Goal: Task Accomplishment & Management: Use online tool/utility

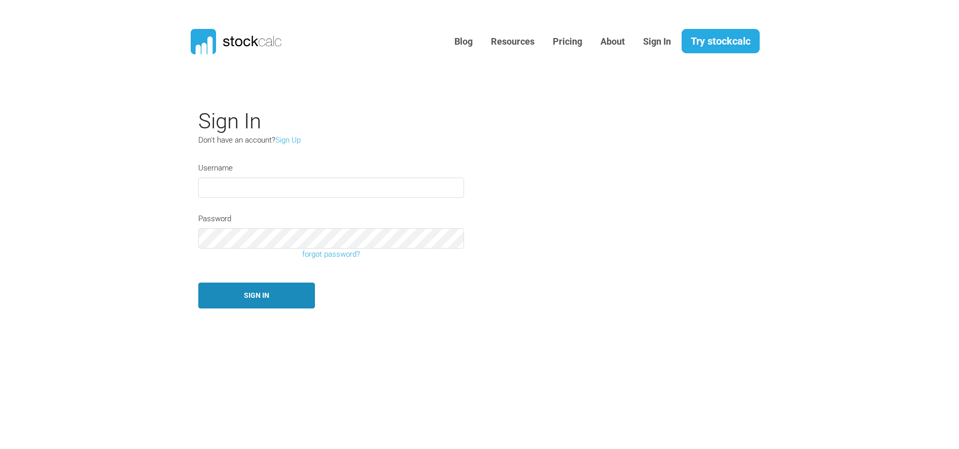
type input "[EMAIL_ADDRESS][DOMAIN_NAME]"
click at [284, 294] on button "Sign In" at bounding box center [256, 296] width 117 height 26
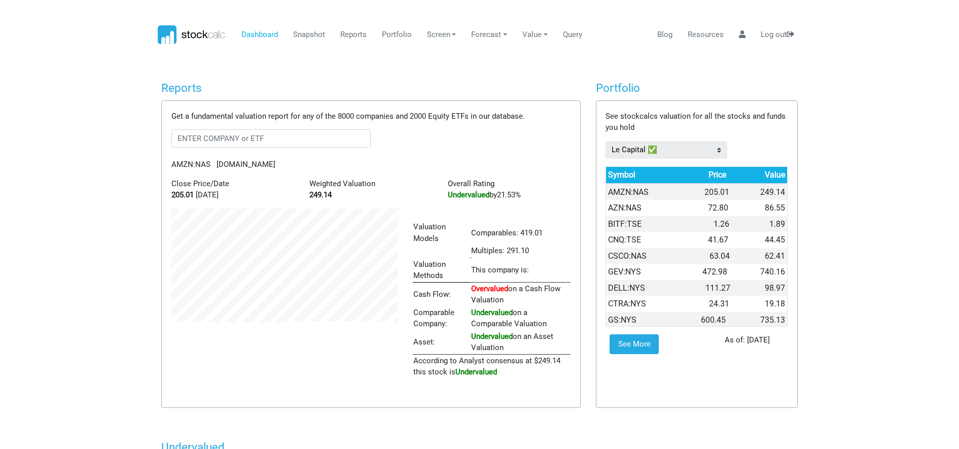
scroll to position [170, 242]
click at [432, 36] on link "Screen" at bounding box center [441, 34] width 37 height 19
click at [455, 58] on link "Stock Screener" at bounding box center [457, 59] width 67 height 19
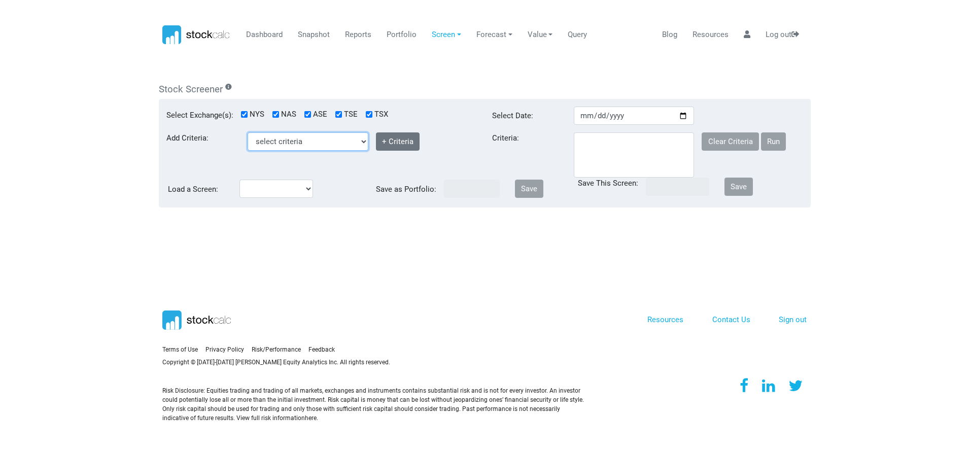
click at [345, 137] on select "select criteria Beta Buy Close Price Country ID Current Ratio Debt To Equity (%…" at bounding box center [308, 141] width 121 height 18
select select "MarketCap"
click at [248, 132] on select "select criteria Beta Buy Close Price Country ID Current Ratio Debt To Equity (%…" at bounding box center [308, 141] width 121 height 18
click at [344, 165] on select "Nano less than 50M Micro 50M to 300M Small 300M to 3B Mid 3B to 10B Large great…" at bounding box center [308, 162] width 121 height 18
select select "Small"
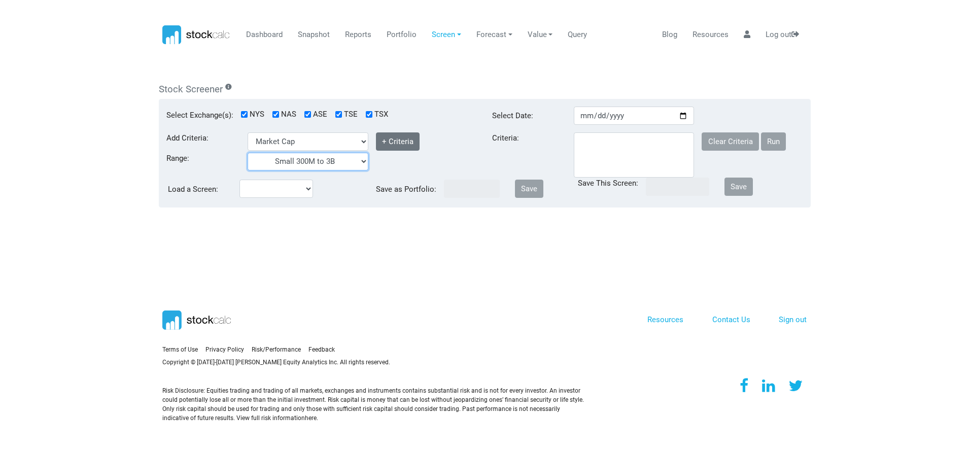
click at [248, 153] on select "Nano less than 50M Micro 50M to 300M Small 300M to 3B Mid 3B to 10B Large great…" at bounding box center [308, 162] width 121 height 18
click at [616, 141] on select at bounding box center [634, 154] width 121 height 45
click at [297, 193] on select "[EMAIL_ADDRESS][DOMAIN_NAME]" at bounding box center [276, 189] width 74 height 18
click at [284, 192] on select "[EMAIL_ADDRESS][DOMAIN_NAME]" at bounding box center [276, 189] width 74 height 18
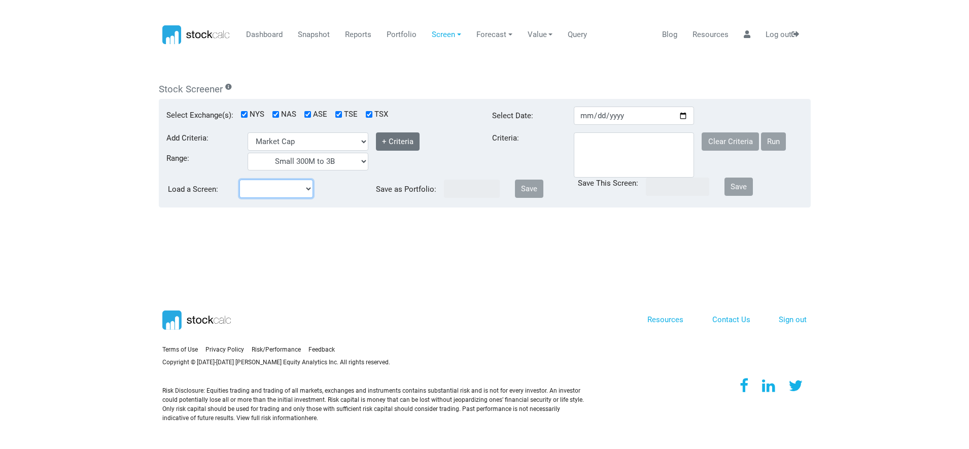
select select "127"
click at [239, 180] on select "[EMAIL_ADDRESS][DOMAIN_NAME]" at bounding box center [276, 189] width 74 height 18
click at [637, 146] on select at bounding box center [634, 154] width 121 height 45
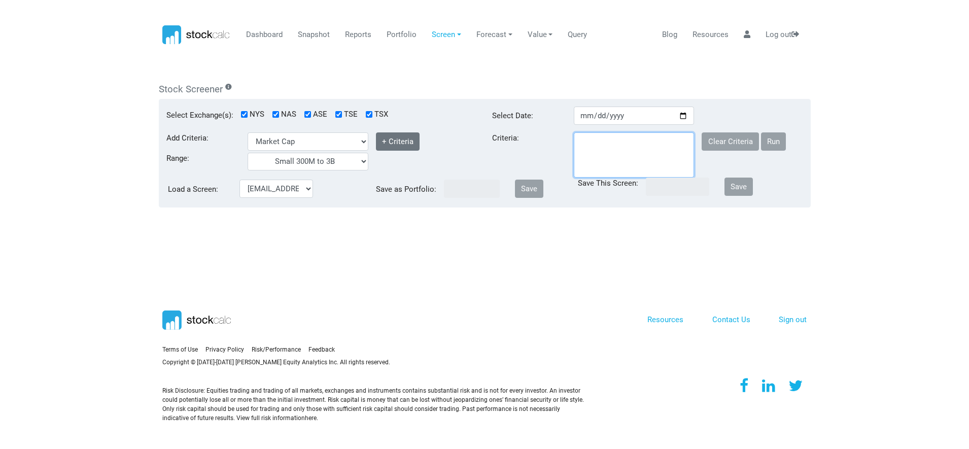
click at [637, 146] on select at bounding box center [634, 154] width 121 height 45
checkbox input "true"
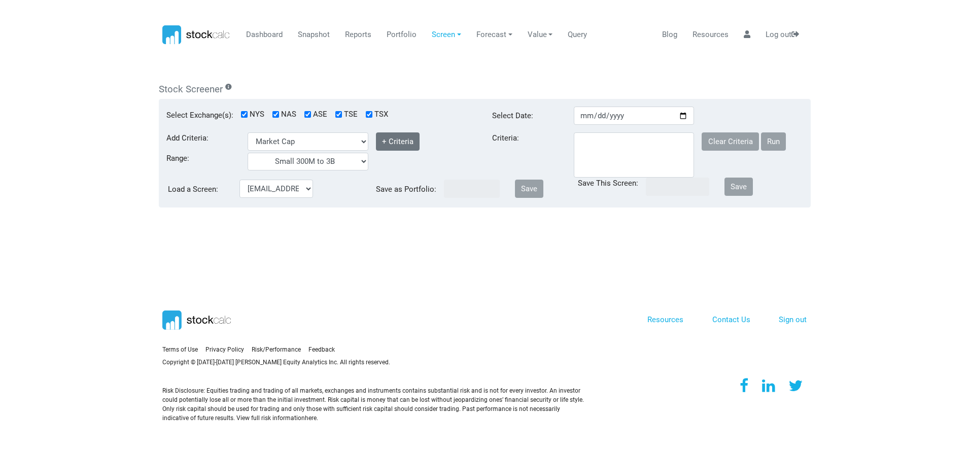
checkbox input "true"
type input "[DATE]"
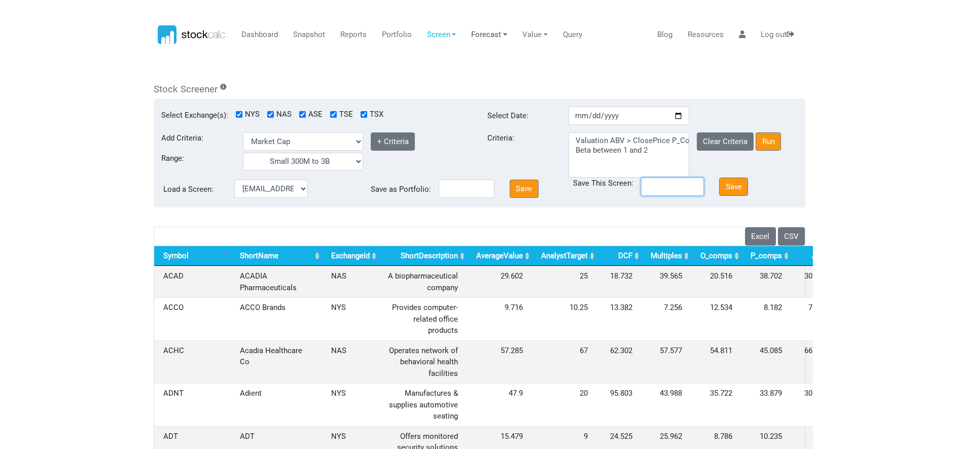
type input "[EMAIL_ADDRESS][DOMAIN_NAME]"
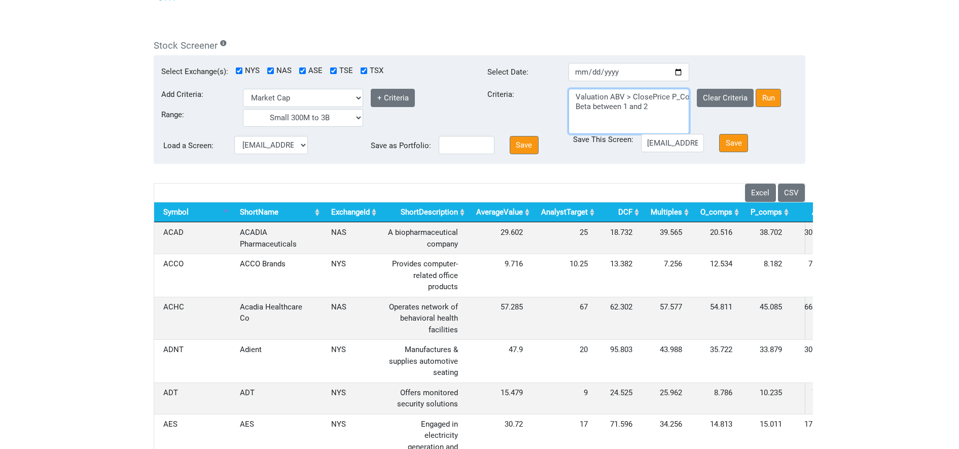
scroll to position [0, 0]
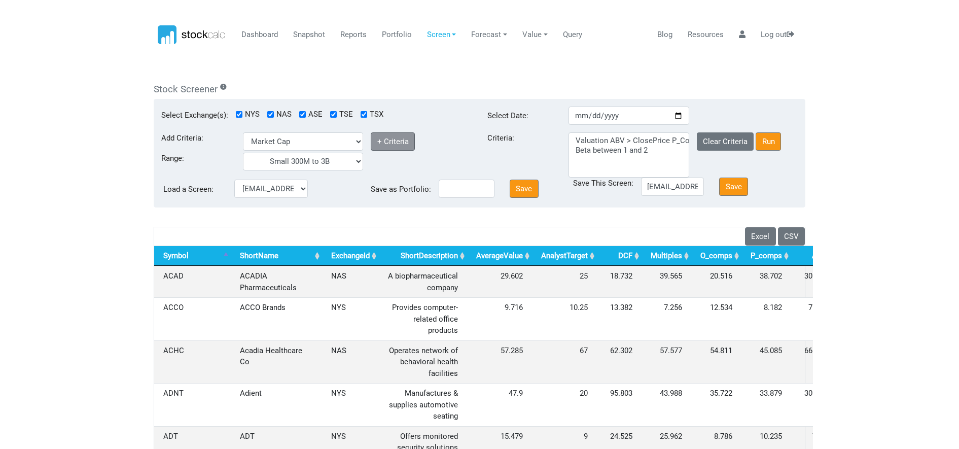
click at [394, 137] on button "+ Criteria" at bounding box center [393, 141] width 44 height 18
click at [335, 160] on select "Nano less than 50M Micro 50M to 300M Small 300M to 3B Mid 3B to 10B Large great…" at bounding box center [303, 162] width 121 height 18
click at [420, 171] on div "Add Criteria: select criteria Beta Buy Close Price Country ID Current Ratio Deb…" at bounding box center [317, 154] width 326 height 45
click at [336, 145] on select "select criteria Beta Buy Close Price Country ID Current Ratio Debt To Equity (%…" at bounding box center [303, 141] width 121 height 18
select select "Industry"
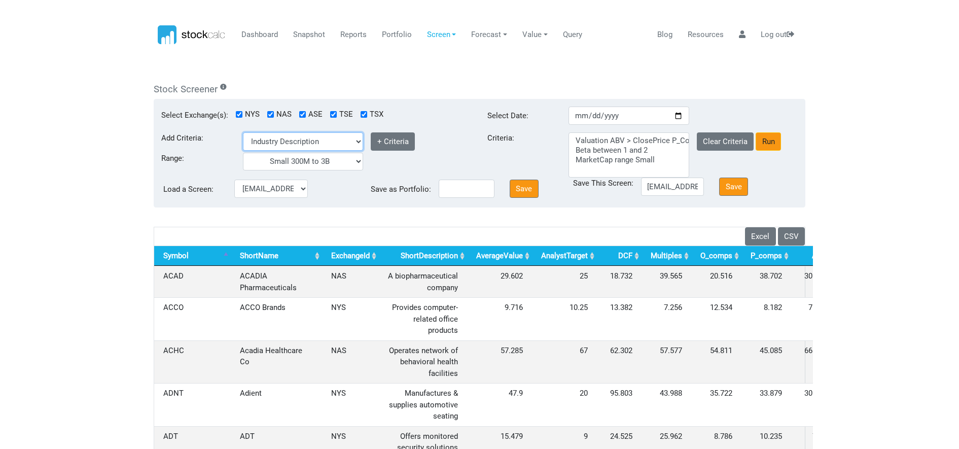
click at [243, 132] on select "select criteria Beta Buy Close Price Country ID Current Ratio Debt To Equity (%…" at bounding box center [303, 141] width 121 height 18
click at [314, 164] on select "Advertising Agencies Aerospace & Defense Agricultural Inputs Airlines Airports …" at bounding box center [303, 162] width 121 height 18
select select "Banks - Regional"
click at [243, 153] on select "Advertising Agencies Aerospace & Defense Agricultural Inputs Airlines Airports …" at bounding box center [303, 162] width 121 height 18
select select
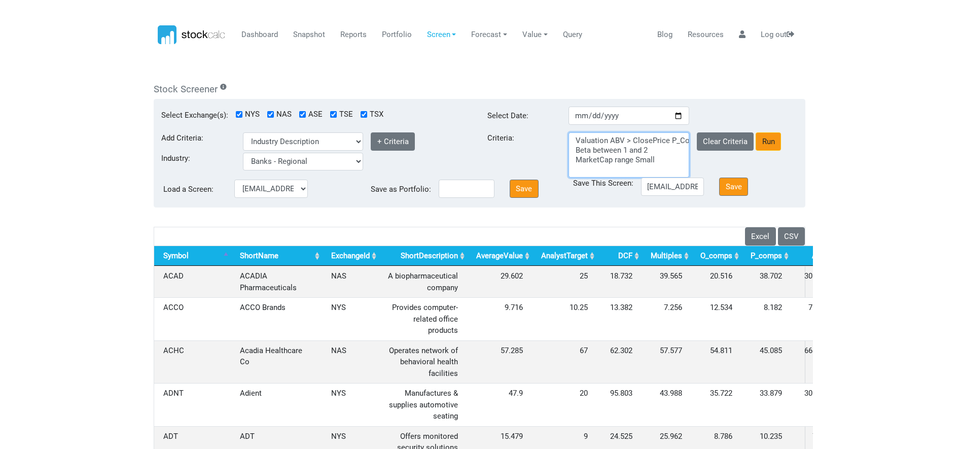
click at [636, 142] on option "Valuation ABV > ClosePrice P_Comps > ClosePrice O_Comps > ClosePrice Multiples …" at bounding box center [629, 141] width 108 height 10
select select "Valuation"
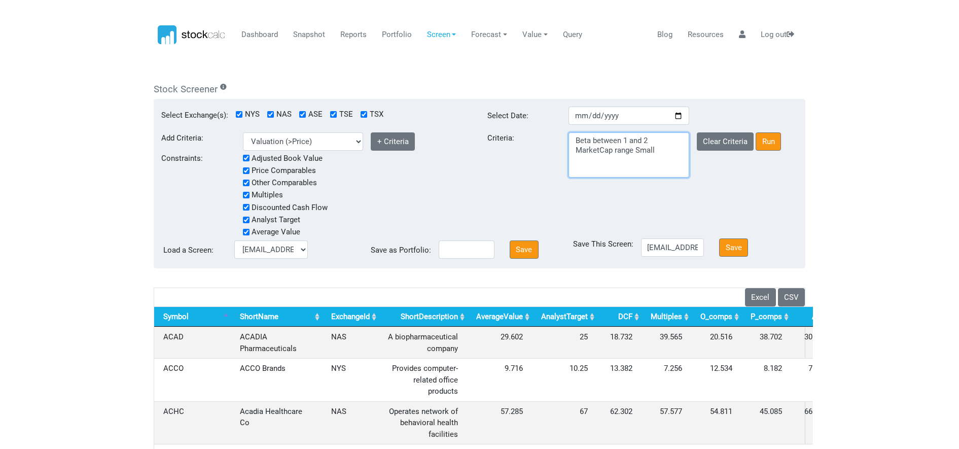
select select
click at [642, 142] on option "Beta between 1 and 2" at bounding box center [629, 141] width 108 height 10
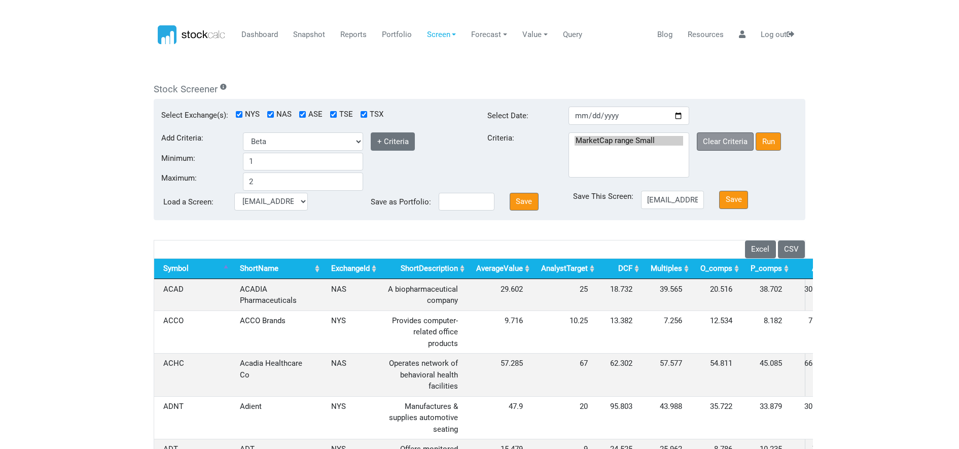
click at [733, 149] on button "Clear Criteria" at bounding box center [725, 141] width 57 height 18
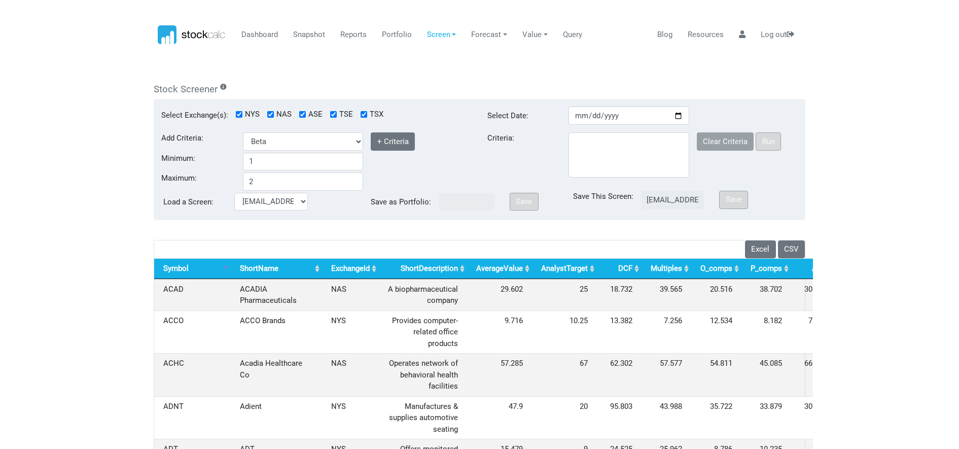
click at [404, 168] on div "Minimum: 1" at bounding box center [317, 161] width 326 height 20
click at [359, 143] on select "select criteria Beta Buy Close Price Country ID Current Ratio Debt To Equity (%…" at bounding box center [303, 141] width 121 height 18
click at [428, 165] on div "Minimum: 1" at bounding box center [317, 161] width 326 height 20
click at [356, 146] on select "select criteria Beta Buy Close Price Country ID Current Ratio Debt To Equity (%…" at bounding box center [303, 141] width 121 height 18
select select "MarketCap"
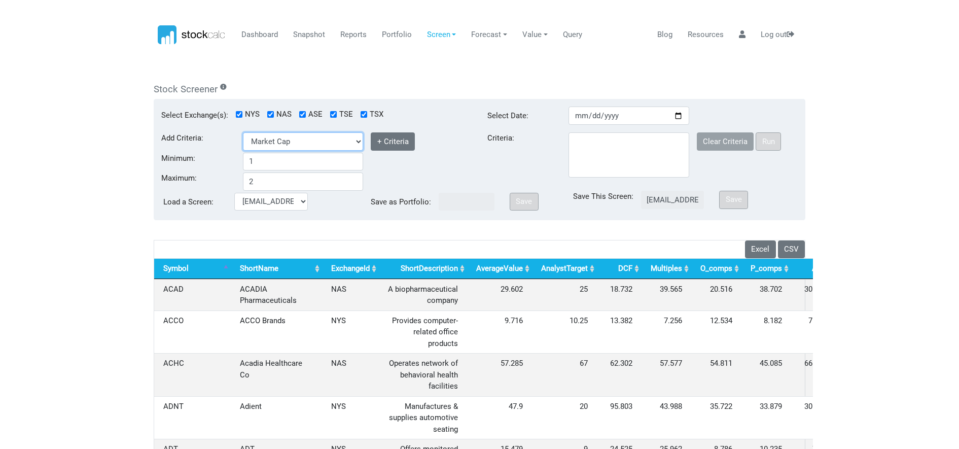
click at [243, 132] on select "select criteria Beta Buy Close Price Country ID Current Ratio Debt To Equity (%…" at bounding box center [303, 141] width 121 height 18
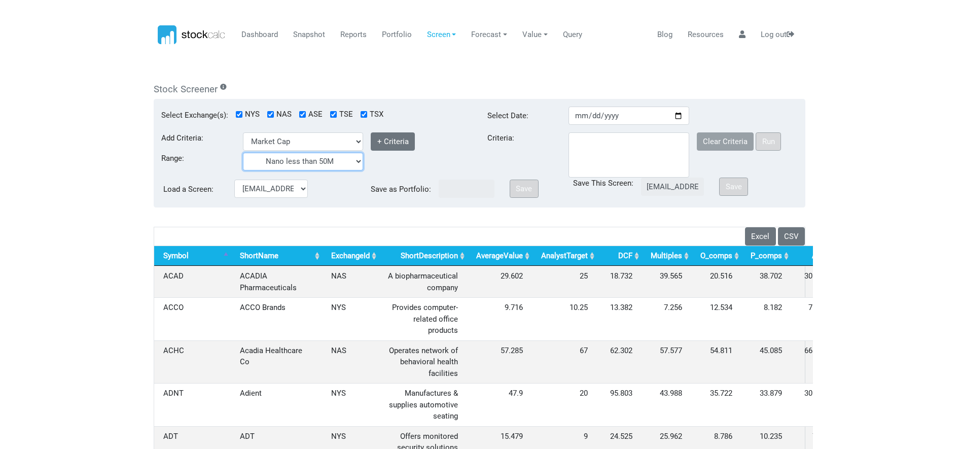
click at [319, 166] on select "Nano less than 50M Micro 50M to 300M Small 300M to 3B Mid 3B to 10B Large great…" at bounding box center [303, 162] width 121 height 18
click at [243, 153] on select "Nano less than 50M Micro 50M to 300M Small 300M to 3B Mid 3B to 10B Large great…" at bounding box center [303, 162] width 121 height 18
click at [355, 162] on select "Nano less than 50M Micro 50M to 300M Small 300M to 3B Mid 3B to 10B Large great…" at bounding box center [303, 162] width 121 height 18
click at [405, 146] on button "+ Criteria" at bounding box center [393, 141] width 44 height 18
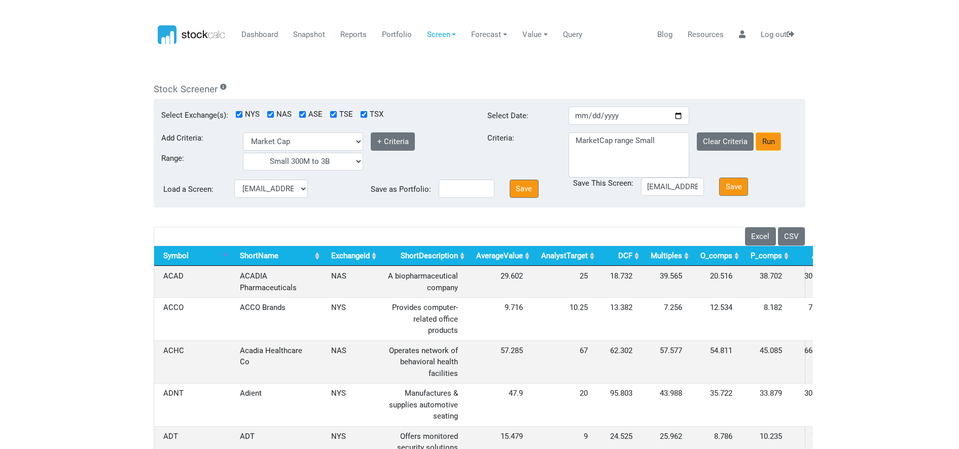
click at [367, 168] on div "Nano less than 50M Micro 50M to 300M Small 300M to 3B Mid 3B to 10B Large great…" at bounding box center [303, 162] width 136 height 18
click at [347, 167] on select "Nano less than 50M Micro 50M to 300M Small 300M to 3B Mid 3B to 10B Large great…" at bounding box center [303, 162] width 121 height 18
select select "Mid"
click at [243, 153] on select "Nano less than 50M Micro 50M to 300M Small 300M to 3B Mid 3B to 10B Large great…" at bounding box center [303, 162] width 121 height 18
click at [381, 140] on button "+ Criteria" at bounding box center [393, 141] width 44 height 18
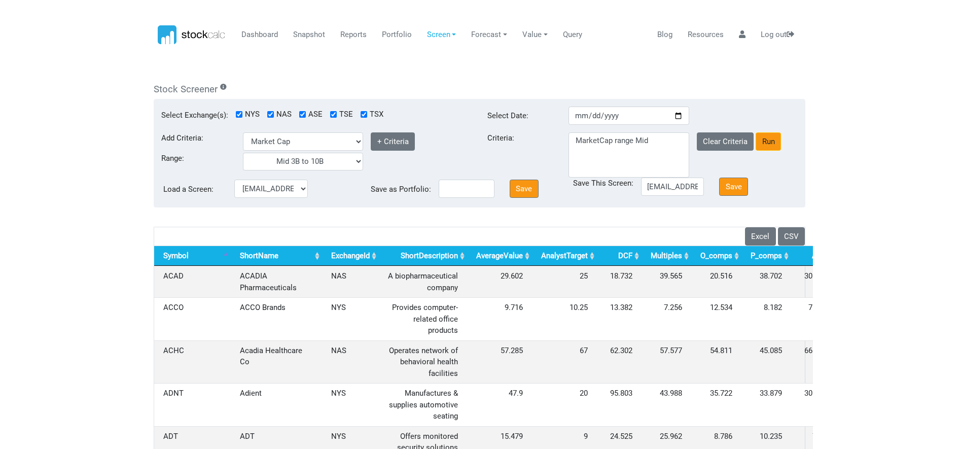
click at [461, 148] on div "Add Criteria: select criteria Beta Buy Close Price Country ID Current Ratio Deb…" at bounding box center [317, 141] width 326 height 18
click at [333, 147] on select "select criteria Beta Buy Close Price Country ID Current Ratio Debt To Equity (%…" at bounding box center [303, 141] width 121 height 18
select select "Industry"
click at [243, 132] on select "select criteria Beta Buy Close Price Country ID Current Ratio Debt To Equity (%…" at bounding box center [303, 141] width 121 height 18
click at [313, 164] on select "Industry:" at bounding box center [303, 162] width 121 height 18
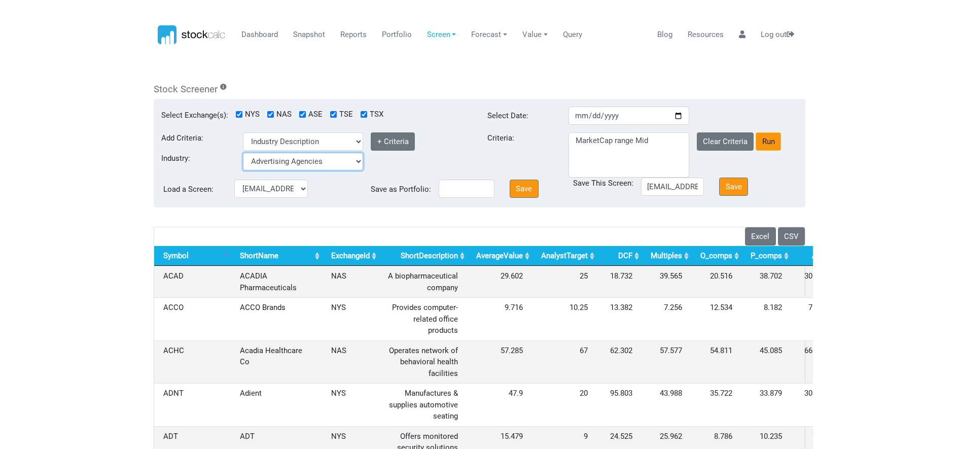
select select "Banks - Regional"
click at [243, 153] on select "Advertising Agencies Aerospace & Defense Agricultural Inputs Airlines Airports …" at bounding box center [303, 162] width 121 height 18
click at [395, 147] on button "+ Criteria" at bounding box center [393, 141] width 44 height 18
click at [774, 147] on button "Run" at bounding box center [768, 141] width 25 height 18
click at [767, 137] on button "Run" at bounding box center [768, 141] width 25 height 18
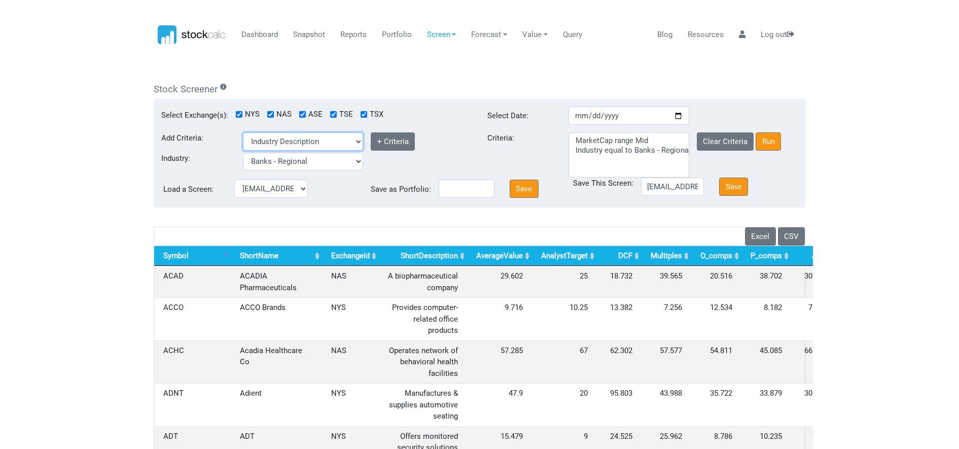
click at [333, 143] on select "select criteria Beta Buy Close Price Country ID Current Ratio Debt To Equity (%…" at bounding box center [303, 141] width 121 height 18
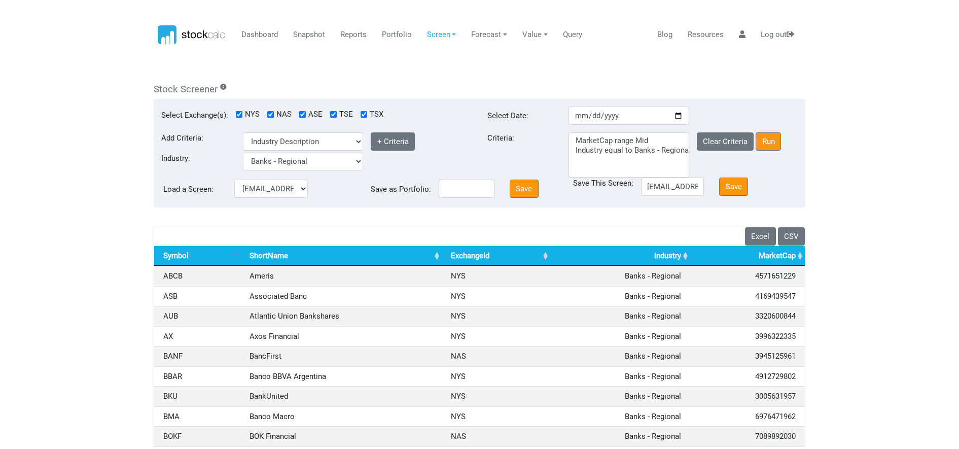
click at [309, 140] on select "select criteria Beta Buy Close Price Country ID Current Ratio Debt To Equity (%…" at bounding box center [303, 141] width 121 height 18
select select "MarketCap"
click at [243, 132] on select "select criteria Beta Buy Close Price Country ID Current Ratio Debt To Equity (%…" at bounding box center [303, 141] width 121 height 18
click at [316, 166] on select "Nano less than 50M Micro 50M to 300M Small 300M to 3B Mid 3B to 10B Large great…" at bounding box center [303, 162] width 121 height 18
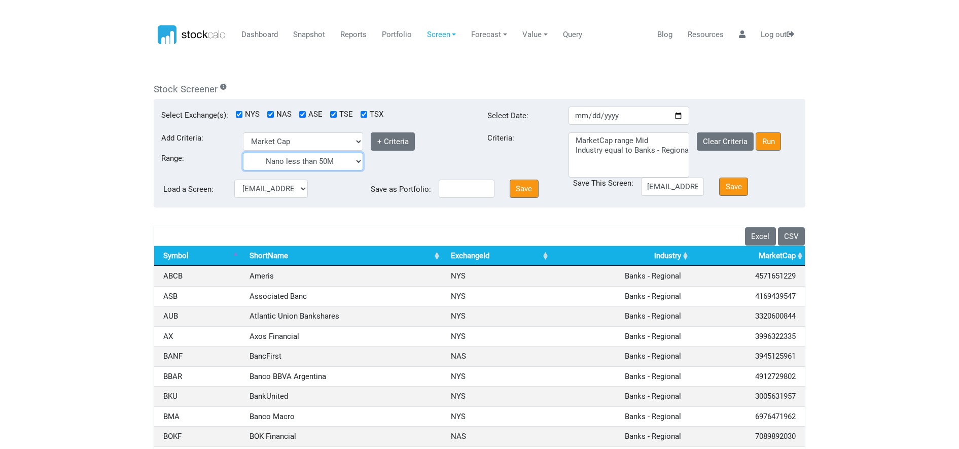
select select "Small"
click at [243, 153] on select "Nano less than 50M Micro 50M to 300M Small 300M to 3B Mid 3B to 10B Large great…" at bounding box center [303, 162] width 121 height 18
click at [392, 143] on button "+ Criteria" at bounding box center [393, 141] width 44 height 18
click at [350, 161] on select "Nano less than 50M Micro 50M to 300M Small 300M to 3B Mid 3B to 10B Large great…" at bounding box center [303, 162] width 121 height 18
click at [343, 145] on select "select criteria Beta Buy Close Price Country ID Current Ratio Debt To Equity (%…" at bounding box center [303, 141] width 121 height 18
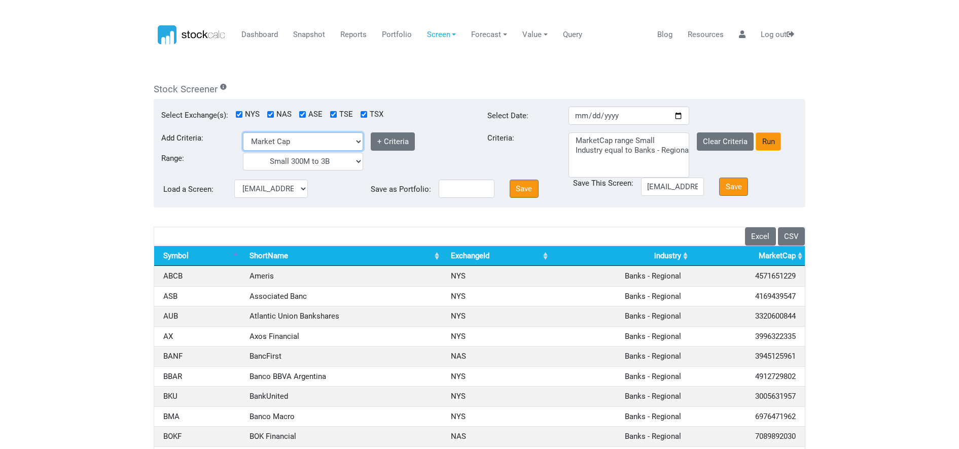
select select "Valuation"
click at [243, 132] on select "select criteria Beta Buy Close Price Country ID Current Ratio Debt To Equity (%…" at bounding box center [303, 141] width 121 height 18
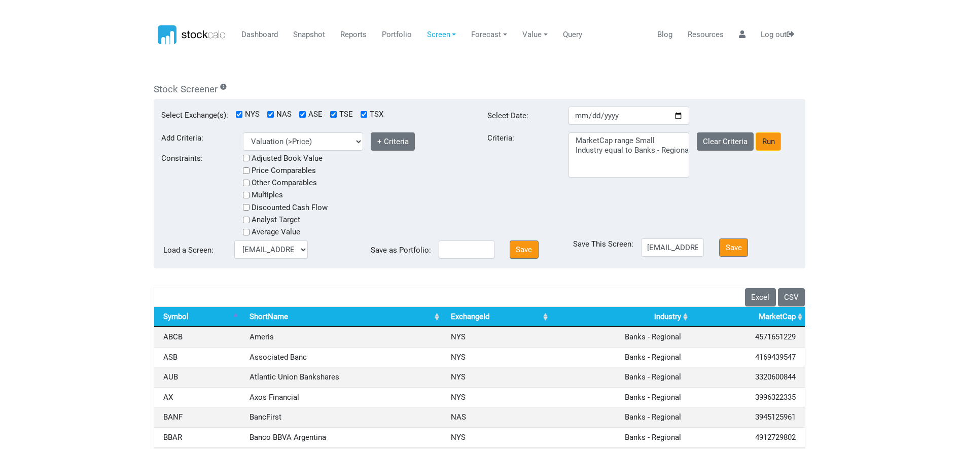
click at [248, 218] on input "checkbox" at bounding box center [246, 220] width 7 height 7
checkbox input "true"
click at [249, 204] on input "checkbox" at bounding box center [246, 207] width 7 height 7
checkbox input "true"
click at [248, 218] on input "checkbox" at bounding box center [246, 220] width 7 height 7
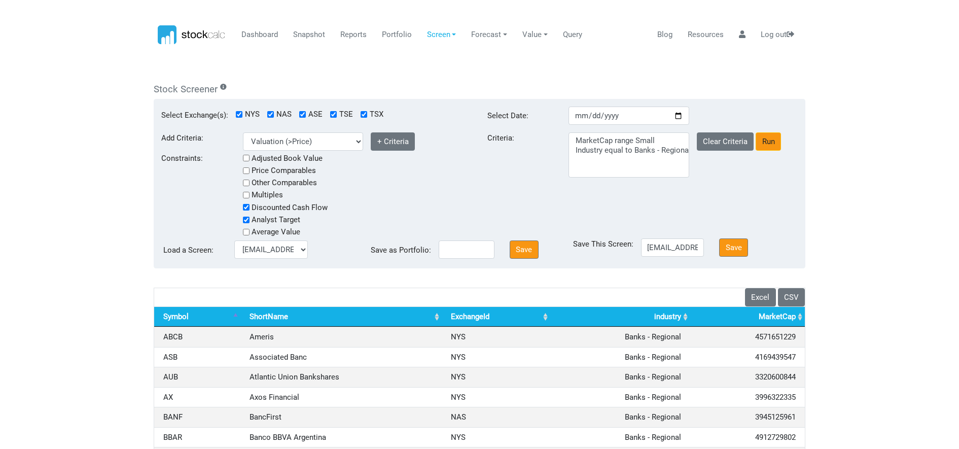
checkbox input "false"
click at [246, 194] on input "checkbox" at bounding box center [246, 195] width 7 height 7
checkbox input "true"
click at [244, 182] on input "checkbox" at bounding box center [246, 183] width 7 height 7
checkbox input "true"
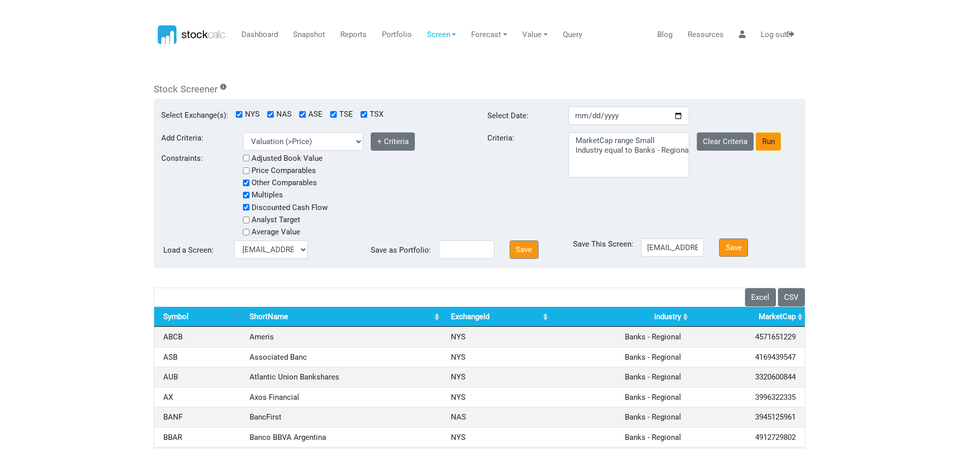
click at [246, 168] on input "checkbox" at bounding box center [246, 170] width 7 height 7
checkbox input "true"
click at [245, 162] on div "Adjusted Book Value" at bounding box center [283, 159] width 80 height 12
click at [245, 159] on input "checkbox" at bounding box center [246, 158] width 7 height 7
checkbox input "true"
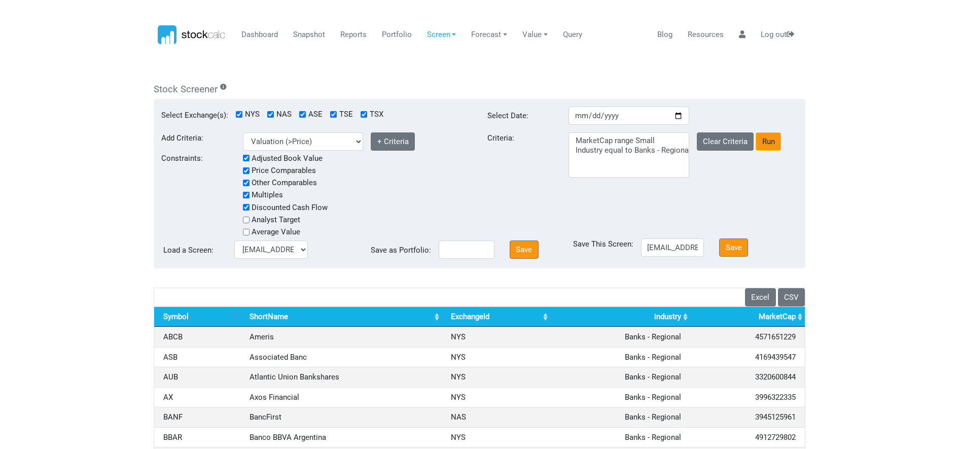
click at [249, 223] on input "checkbox" at bounding box center [246, 220] width 7 height 7
checkbox input "false"
click at [248, 204] on input "checkbox" at bounding box center [246, 207] width 7 height 7
checkbox input "false"
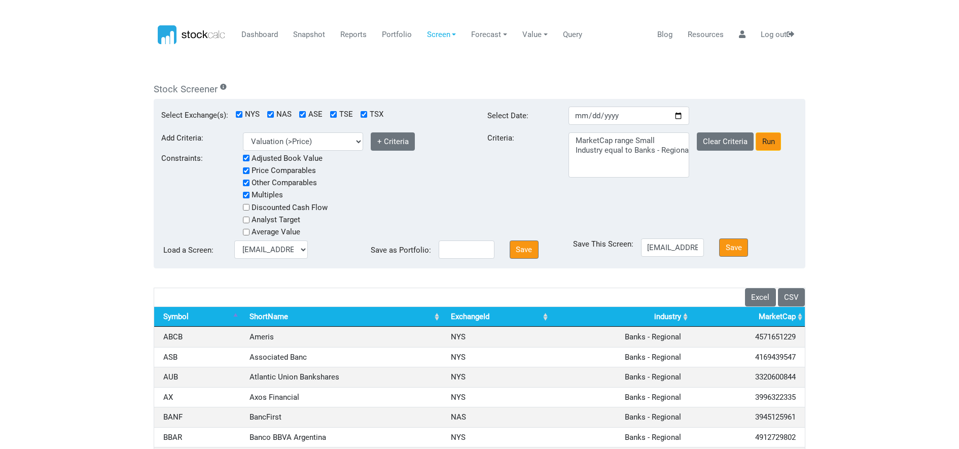
click at [247, 194] on input "checkbox" at bounding box center [246, 195] width 7 height 7
checkbox input "false"
click at [246, 183] on input "checkbox" at bounding box center [246, 183] width 7 height 7
checkbox input "false"
click at [246, 174] on input "checkbox" at bounding box center [246, 170] width 7 height 7
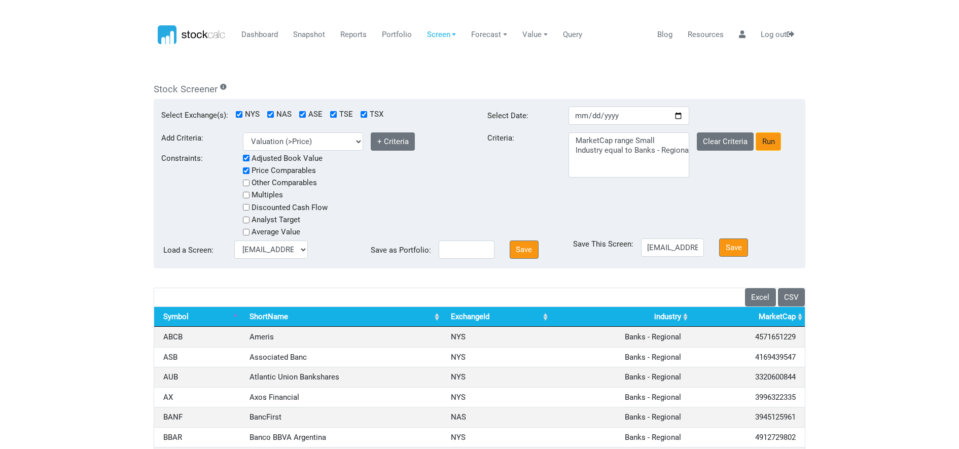
checkbox input "false"
click at [246, 163] on div "Adjusted Book Value" at bounding box center [283, 159] width 80 height 12
click at [247, 159] on input "checkbox" at bounding box center [246, 158] width 7 height 7
checkbox input "false"
click at [246, 230] on input "checkbox" at bounding box center [246, 232] width 7 height 7
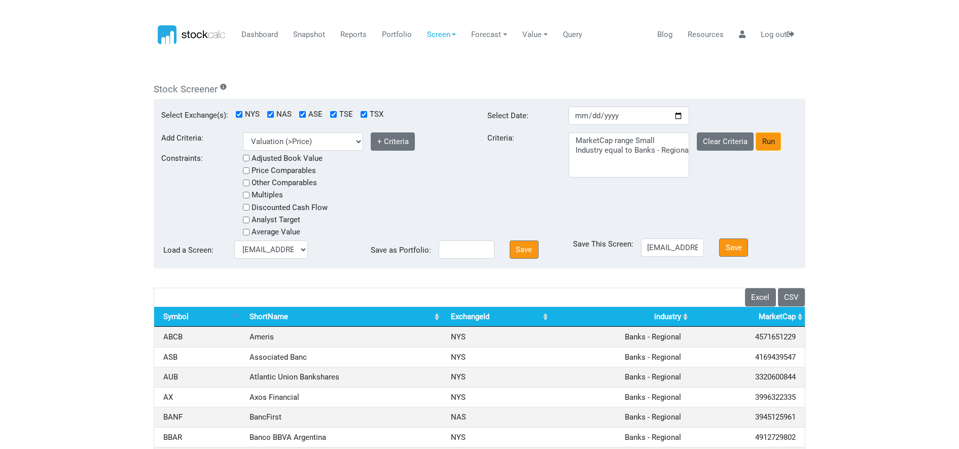
checkbox input "true"
click at [374, 144] on button "+ Criteria" at bounding box center [393, 141] width 44 height 18
click at [765, 145] on button "Run" at bounding box center [768, 141] width 25 height 18
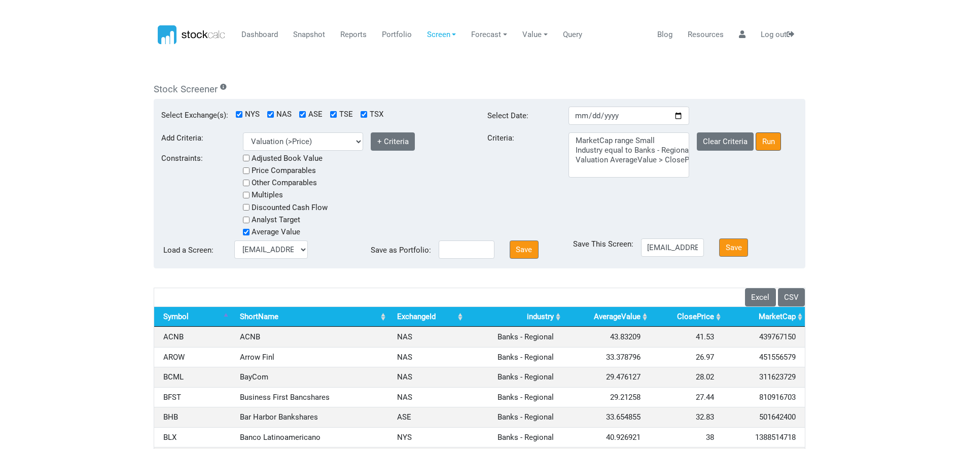
click at [775, 145] on button "Run" at bounding box center [768, 141] width 25 height 18
click at [458, 244] on input at bounding box center [467, 249] width 56 height 18
type input "regional banks"
click at [521, 257] on button "Save" at bounding box center [524, 249] width 29 height 18
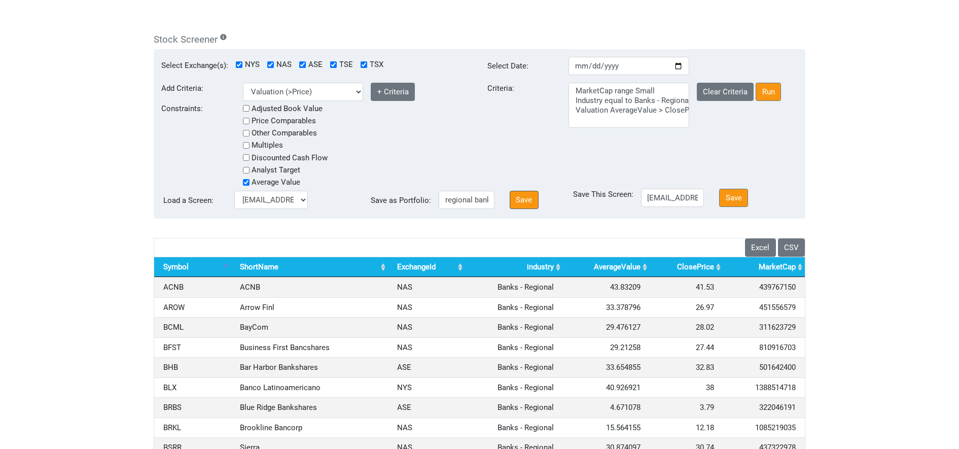
scroll to position [0, 0]
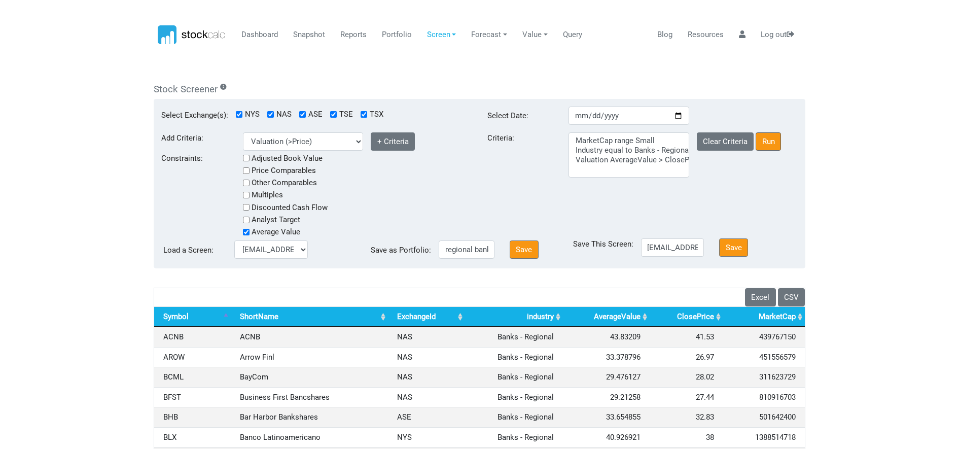
click at [772, 146] on button "Run" at bounding box center [768, 141] width 25 height 18
